Goal: Task Accomplishment & Management: Manage account settings

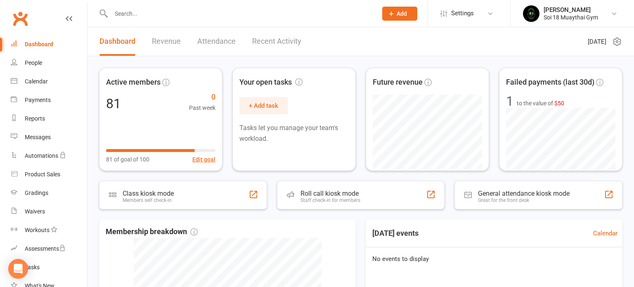
click at [361, 119] on div "Active members 81 0 Past week 81 of goal of 100 Edit goal Your open tasks + Add…" at bounding box center [361, 119] width 524 height 103
click at [273, 40] on link "Recent Activity" at bounding box center [276, 41] width 49 height 28
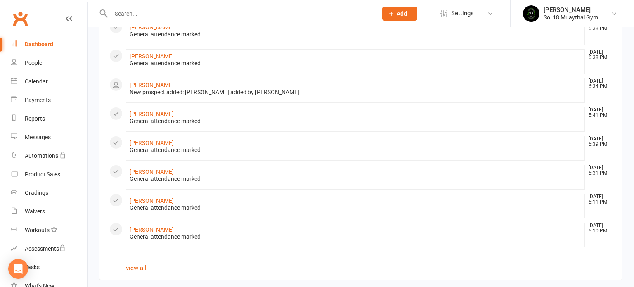
scroll to position [431, 0]
click at [140, 264] on link "view all" at bounding box center [136, 266] width 21 height 7
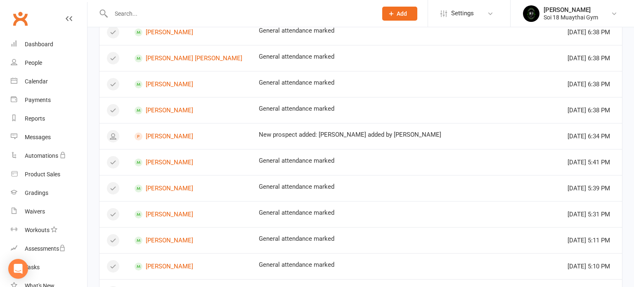
scroll to position [511, 0]
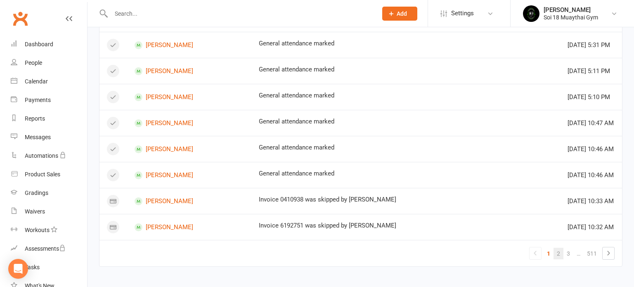
click at [560, 251] on link "2" at bounding box center [559, 254] width 10 height 12
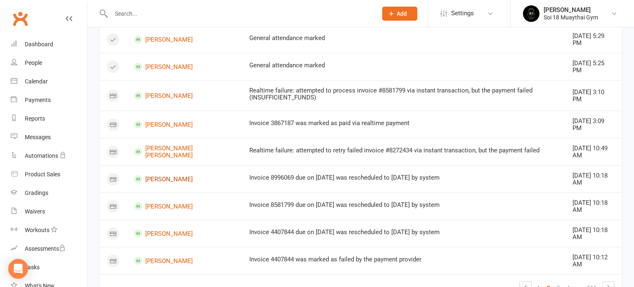
click at [168, 175] on link "[PERSON_NAME]" at bounding box center [184, 179] width 100 height 8
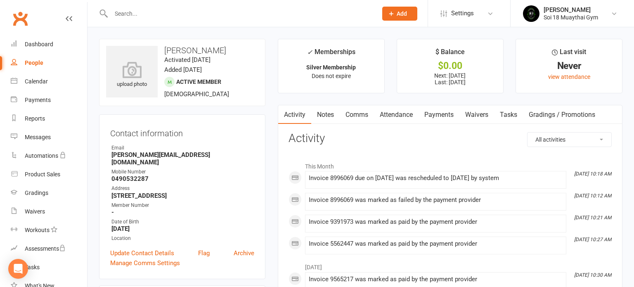
click at [441, 116] on link "Payments" at bounding box center [439, 114] width 41 height 19
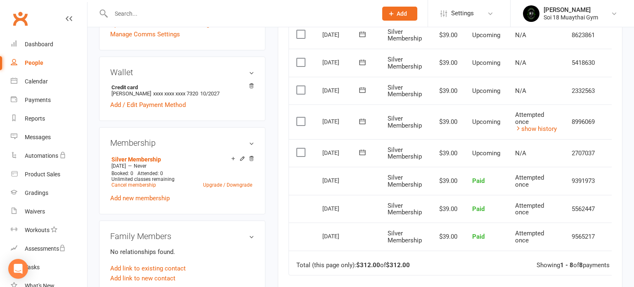
scroll to position [186, 0]
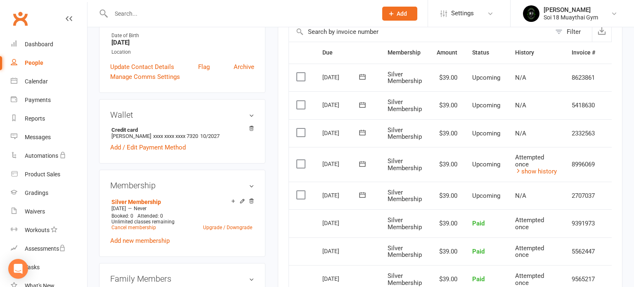
click at [74, 18] on div "Clubworx" at bounding box center [43, 23] width 87 height 31
click at [71, 22] on link at bounding box center [69, 26] width 7 height 25
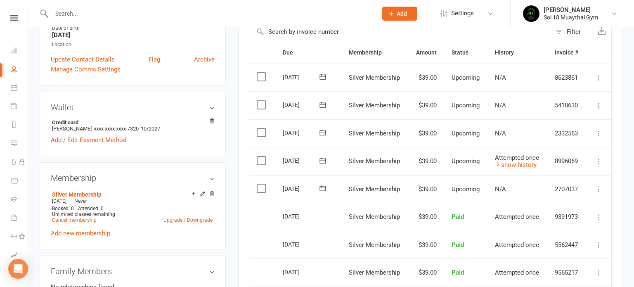
click at [601, 160] on icon at bounding box center [599, 161] width 8 height 8
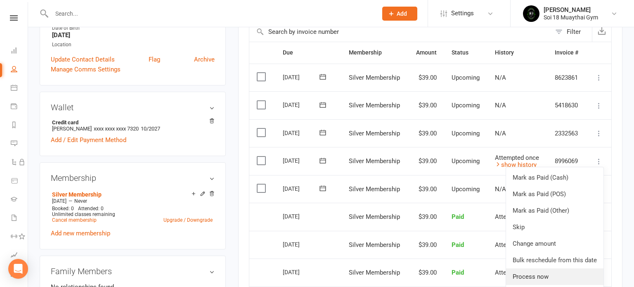
click at [565, 273] on link "Process now" at bounding box center [554, 276] width 97 height 17
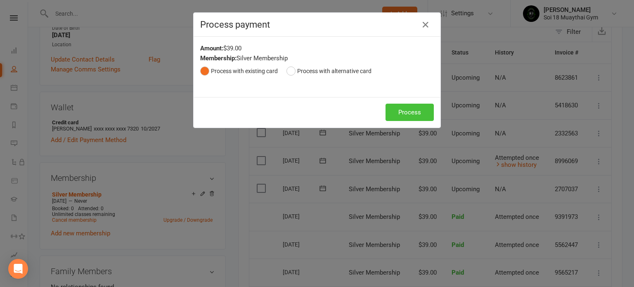
click at [415, 118] on button "Process" at bounding box center [410, 112] width 48 height 17
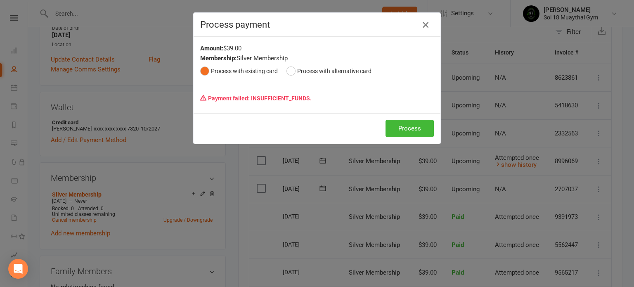
click at [425, 24] on icon "button" at bounding box center [426, 25] width 10 height 10
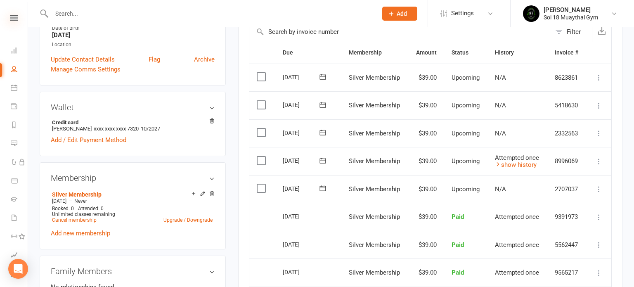
click at [14, 15] on icon at bounding box center [14, 17] width 8 height 5
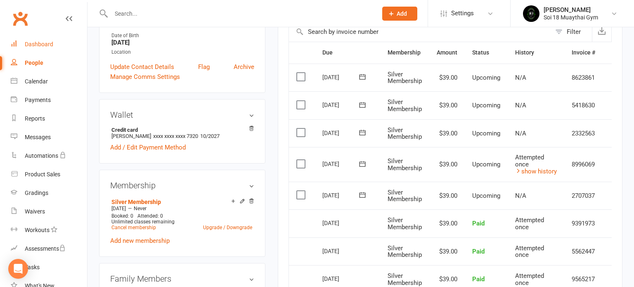
click at [34, 45] on div "Dashboard" at bounding box center [39, 44] width 28 height 7
